Goal: Check status: Check status

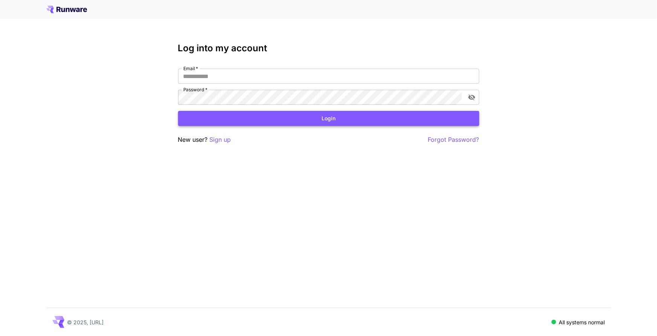
type input "**********"
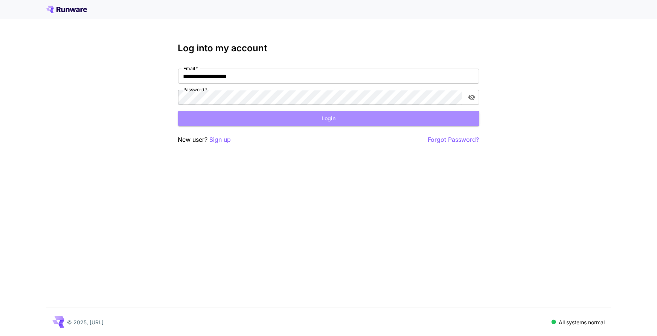
click at [186, 117] on button "Login" at bounding box center [328, 118] width 301 height 15
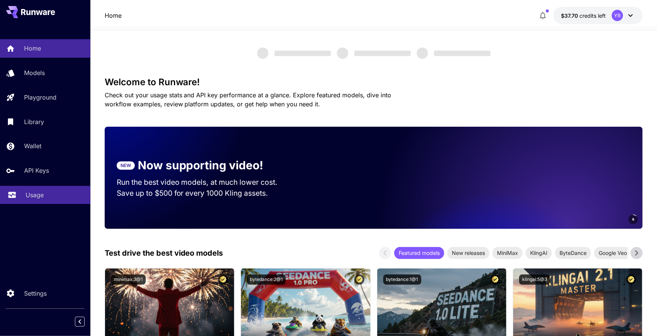
click at [52, 195] on div "Usage" at bounding box center [55, 194] width 59 height 9
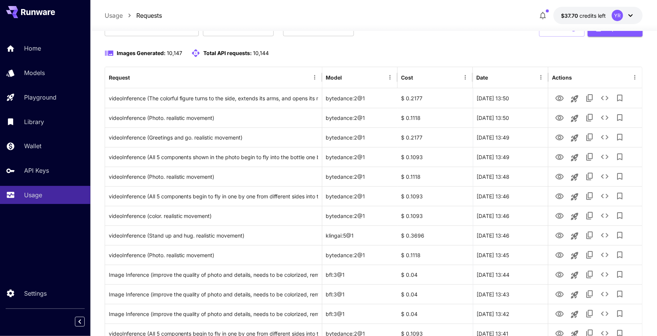
scroll to position [60, 0]
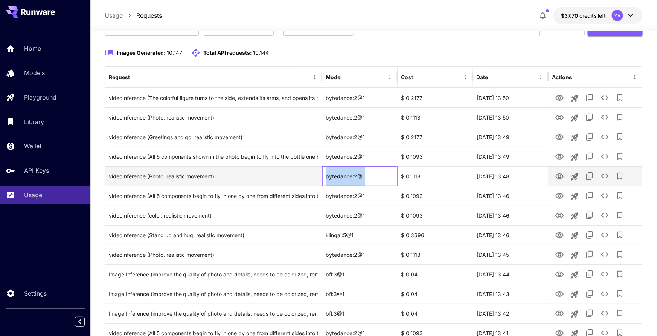
drag, startPoint x: 366, startPoint y: 177, endPoint x: 330, endPoint y: 174, distance: 35.5
click at [326, 177] on div "bytedance:2@1" at bounding box center [359, 176] width 75 height 20
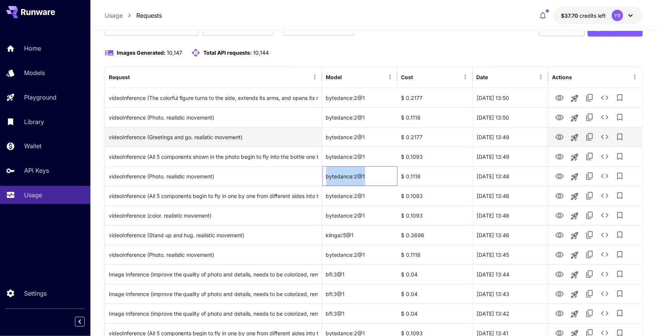
copy div "bytedance:2@1"
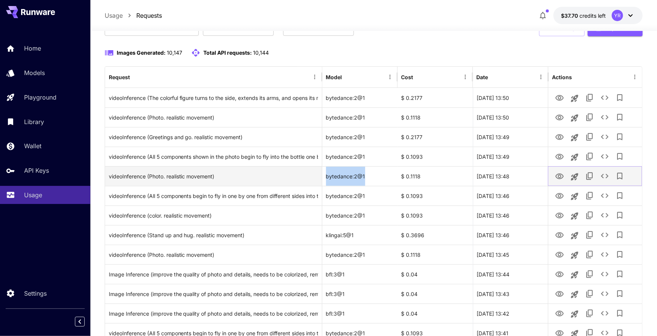
click at [560, 177] on icon "View Video" at bounding box center [559, 176] width 9 height 9
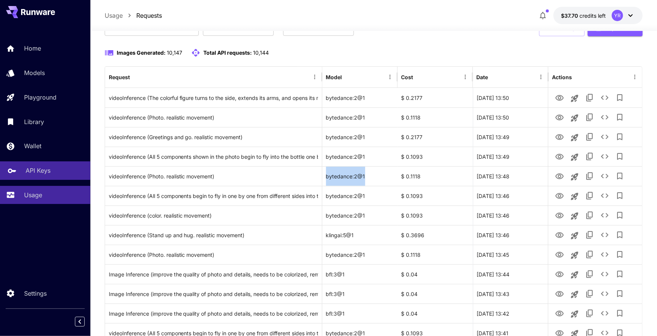
click at [50, 191] on div "Usage" at bounding box center [54, 194] width 60 height 9
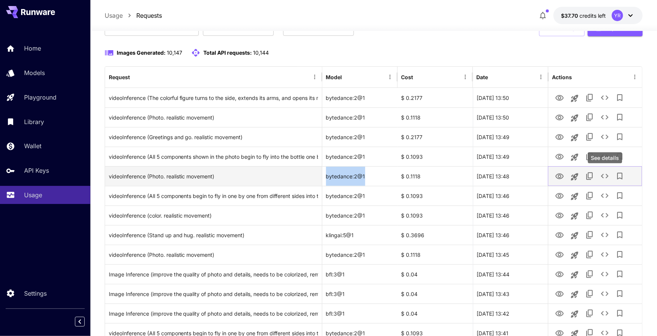
click at [606, 174] on icon "See details" at bounding box center [604, 175] width 9 height 9
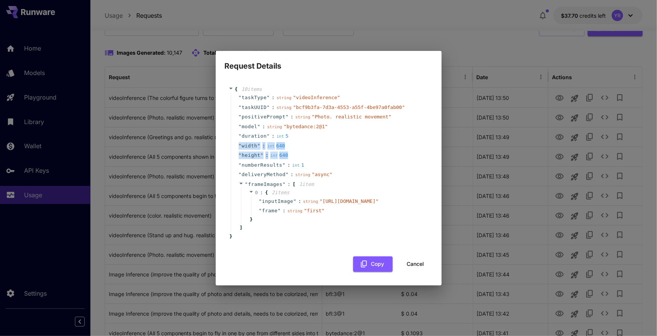
drag, startPoint x: 269, startPoint y: 148, endPoint x: 304, endPoint y: 139, distance: 36.3
click at [236, 137] on div "" taskType " : string " videoInference " " taskUUID " : string " bcf9b3fa-7d3a-…" at bounding box center [330, 163] width 198 height 140
copy div "" width " : int 640 " height " : int 640"
drag, startPoint x: 406, startPoint y: 270, endPoint x: 485, endPoint y: 262, distance: 79.8
click at [406, 270] on button "Cancel" at bounding box center [416, 263] width 34 height 15
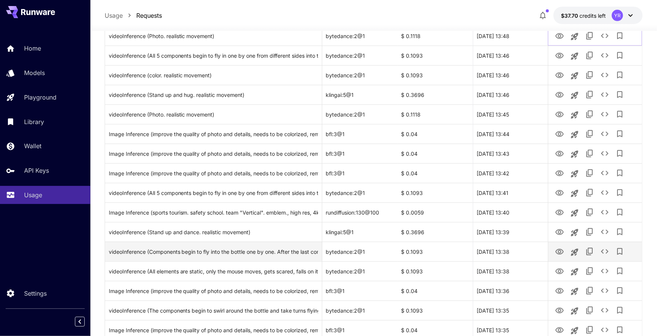
scroll to position [220, 0]
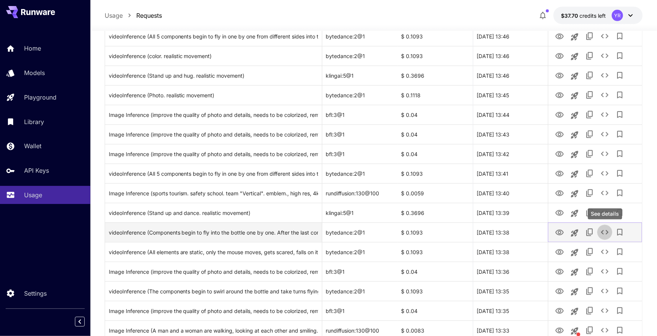
click at [604, 232] on icon "See details" at bounding box center [604, 231] width 9 height 9
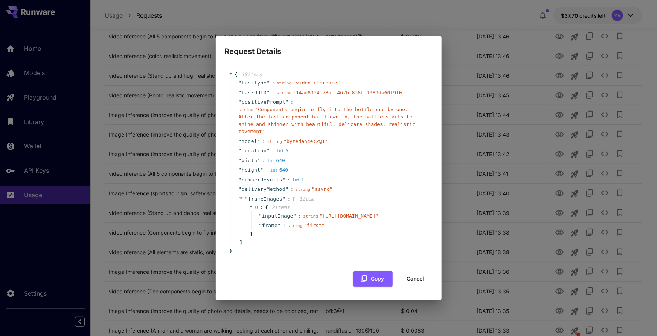
drag, startPoint x: 420, startPoint y: 288, endPoint x: 423, endPoint y: 264, distance: 24.3
click at [420, 286] on button "Cancel" at bounding box center [416, 278] width 34 height 15
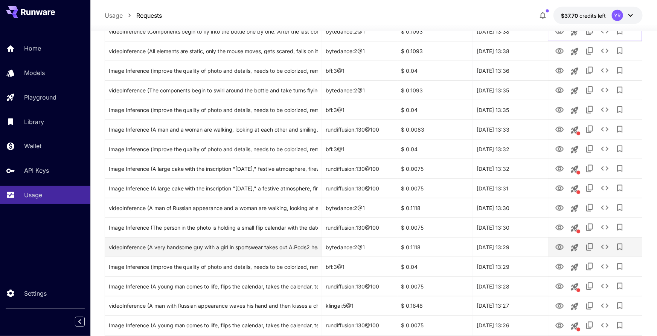
scroll to position [439, 0]
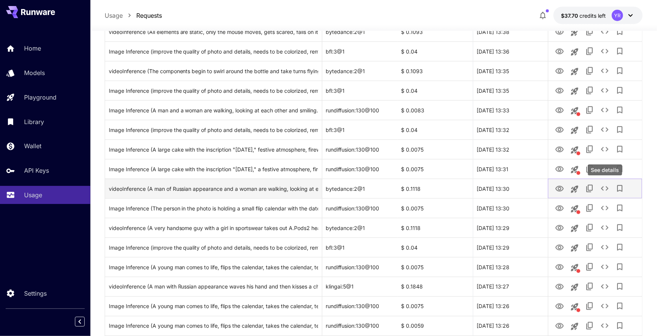
click at [601, 188] on icon "See details" at bounding box center [604, 188] width 9 height 9
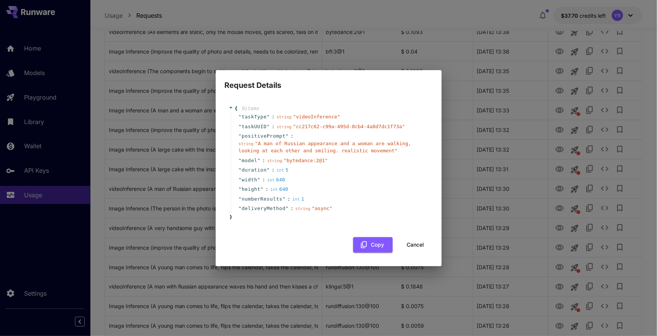
drag, startPoint x: 406, startPoint y: 242, endPoint x: 402, endPoint y: 218, distance: 24.3
click at [406, 242] on button "Cancel" at bounding box center [416, 244] width 34 height 15
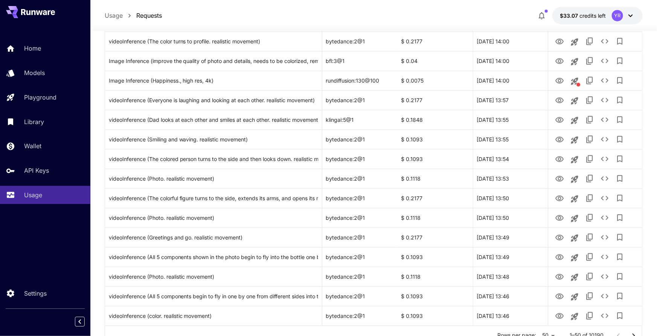
scroll to position [834, 0]
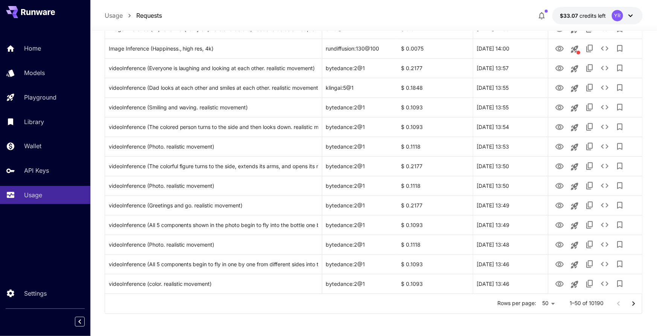
click at [635, 304] on icon "Go to next page" at bounding box center [633, 303] width 9 height 9
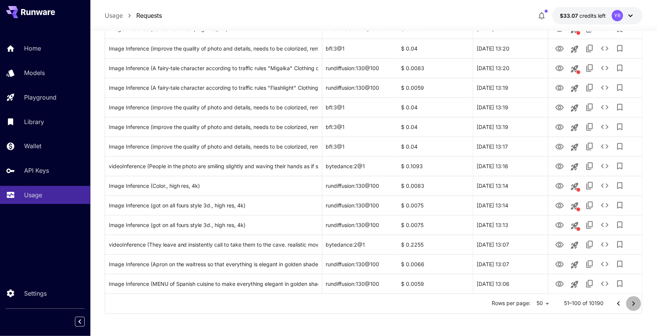
click at [630, 299] on icon "Go to next page" at bounding box center [633, 303] width 9 height 9
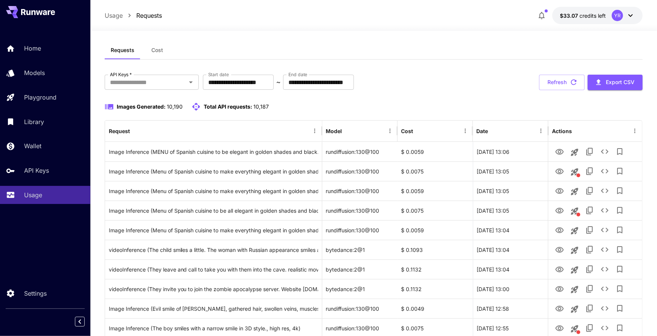
scroll to position [0, 0]
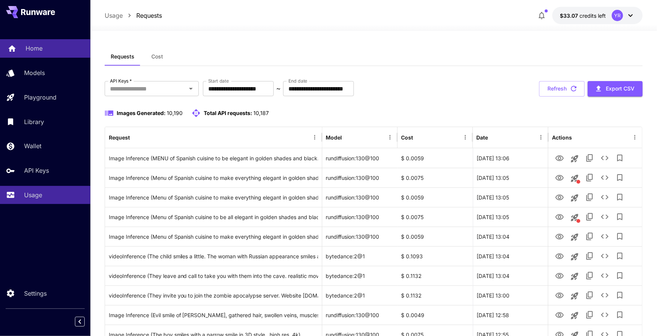
click at [60, 50] on div "Home" at bounding box center [55, 48] width 59 height 9
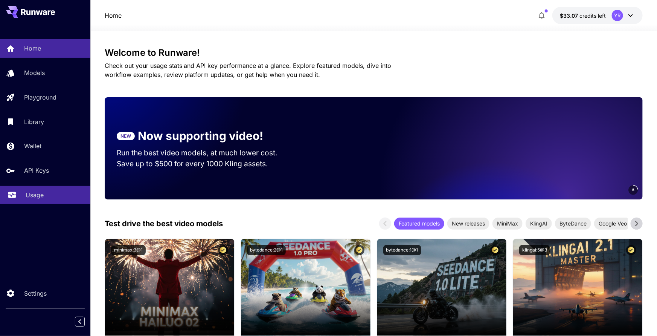
click at [38, 197] on p "Usage" at bounding box center [35, 194] width 18 height 9
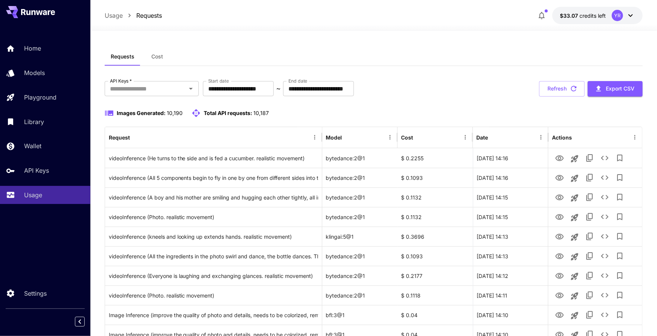
click at [157, 62] on button "Cost" at bounding box center [157, 56] width 34 height 18
